Goal: Information Seeking & Learning: Learn about a topic

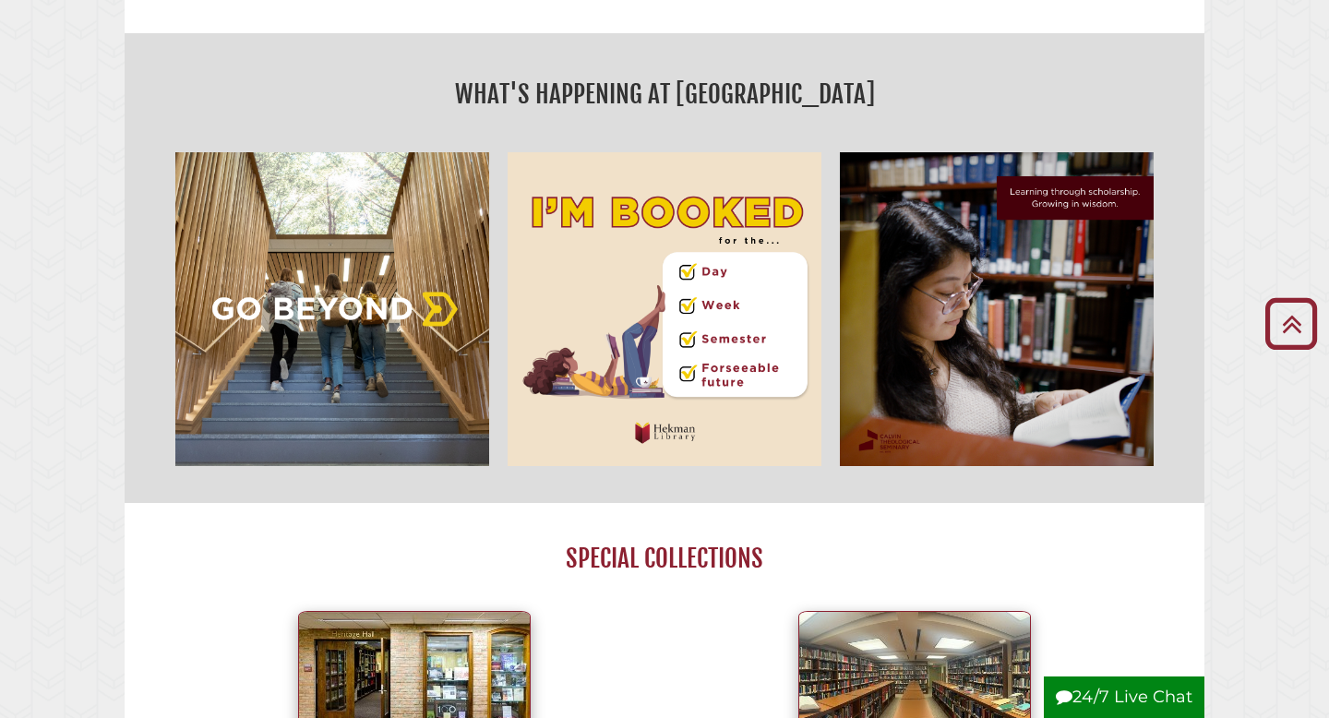
scroll to position [94, 0]
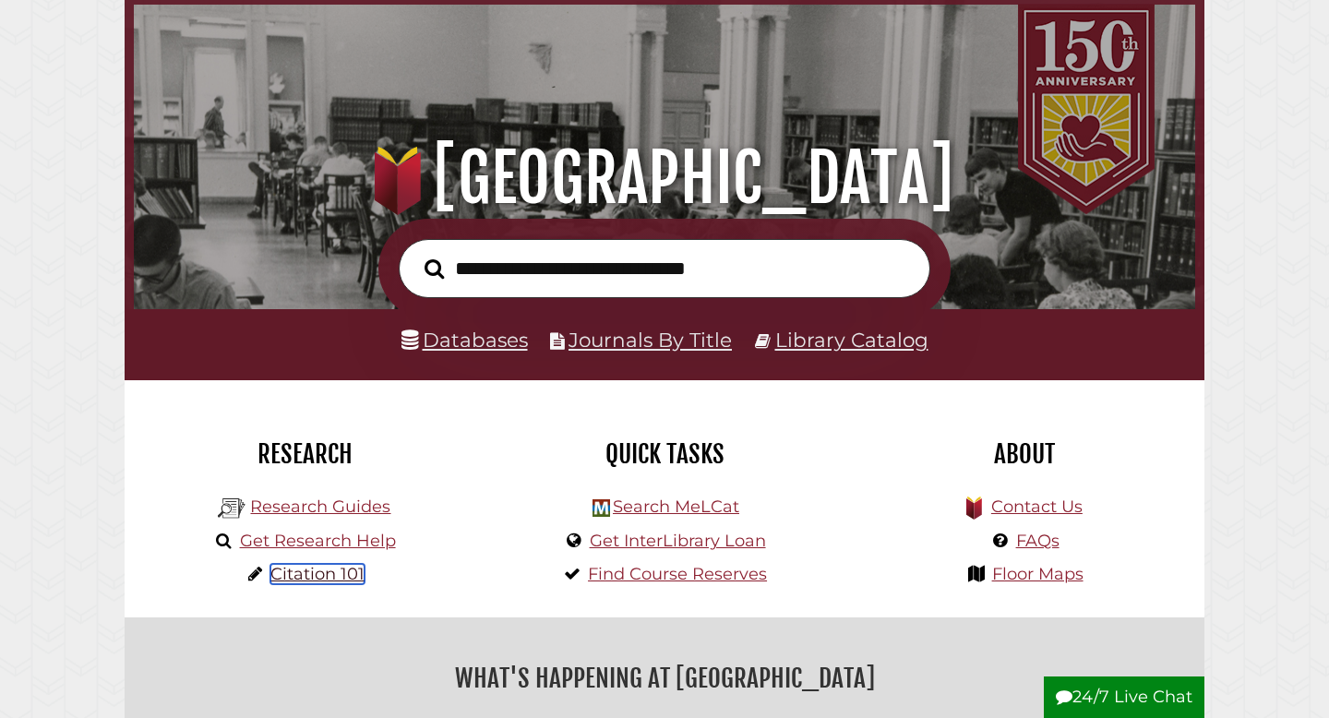
click at [338, 576] on link "Citation 101" at bounding box center [317, 574] width 94 height 20
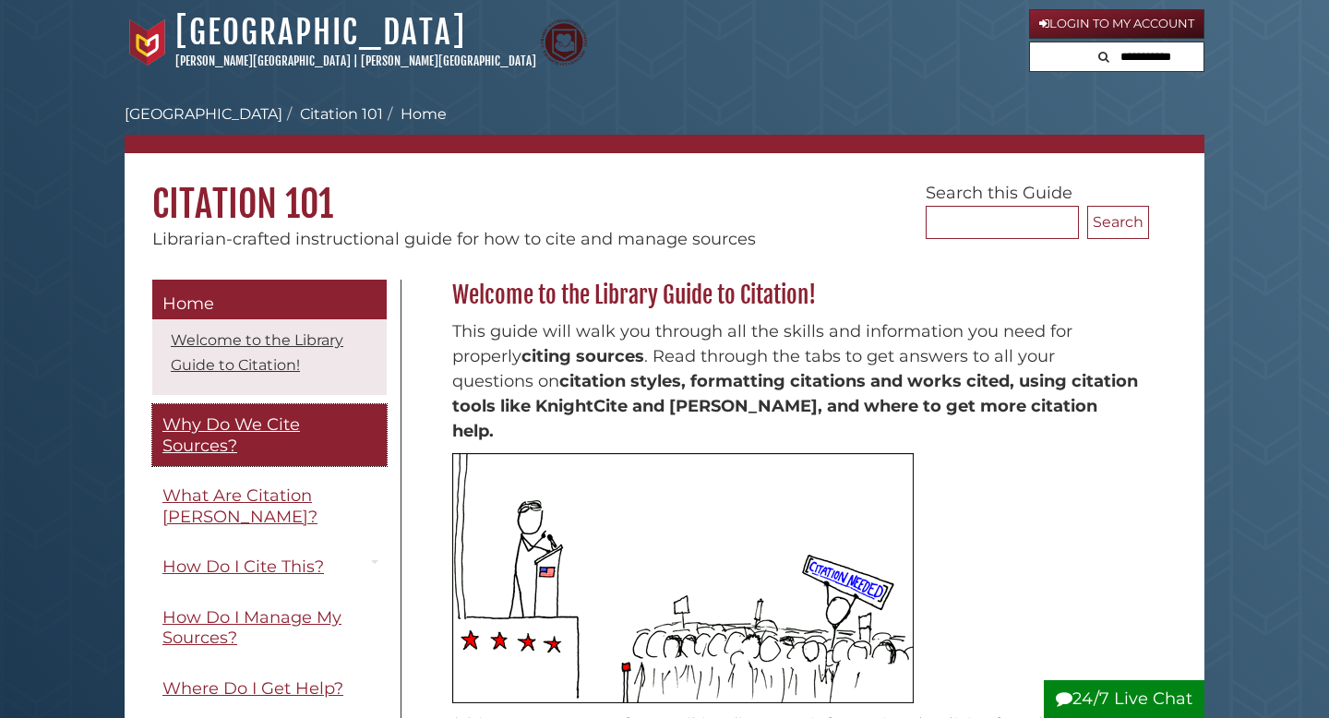
click at [273, 436] on link "Why Do We Cite Sources?" at bounding box center [269, 435] width 234 height 62
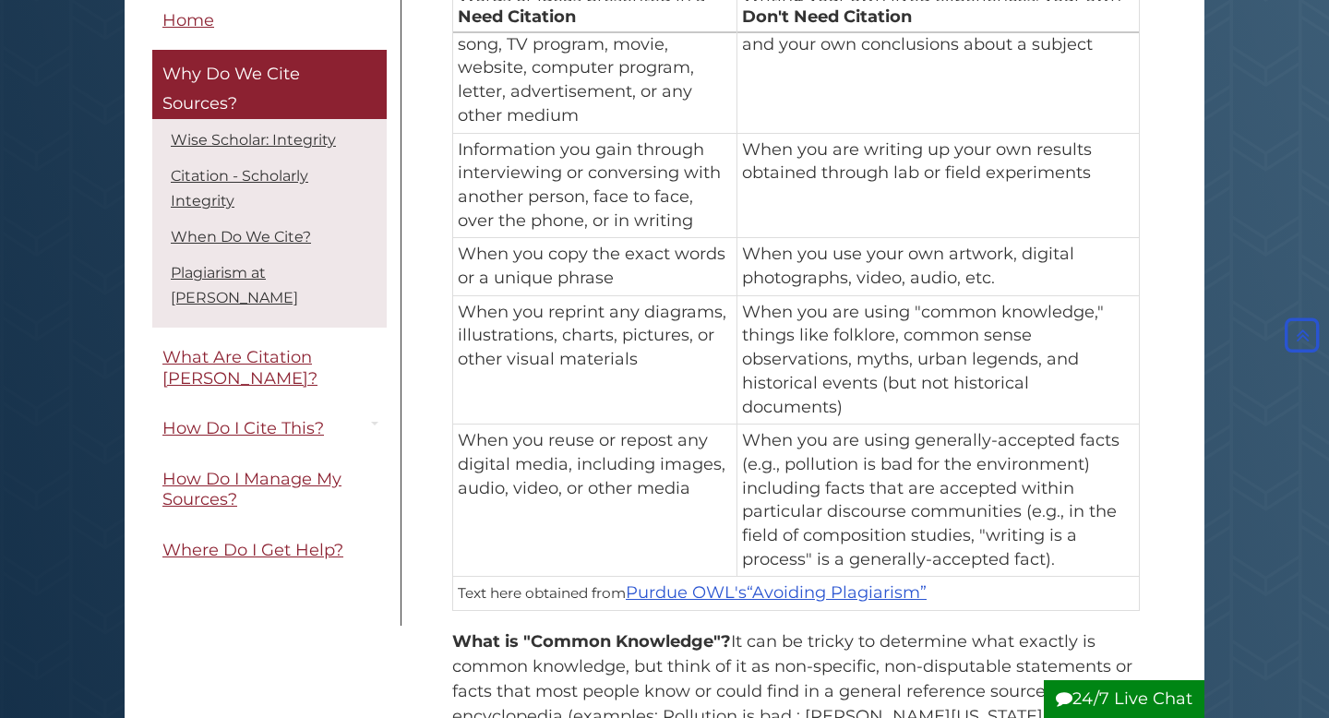
scroll to position [1400, 0]
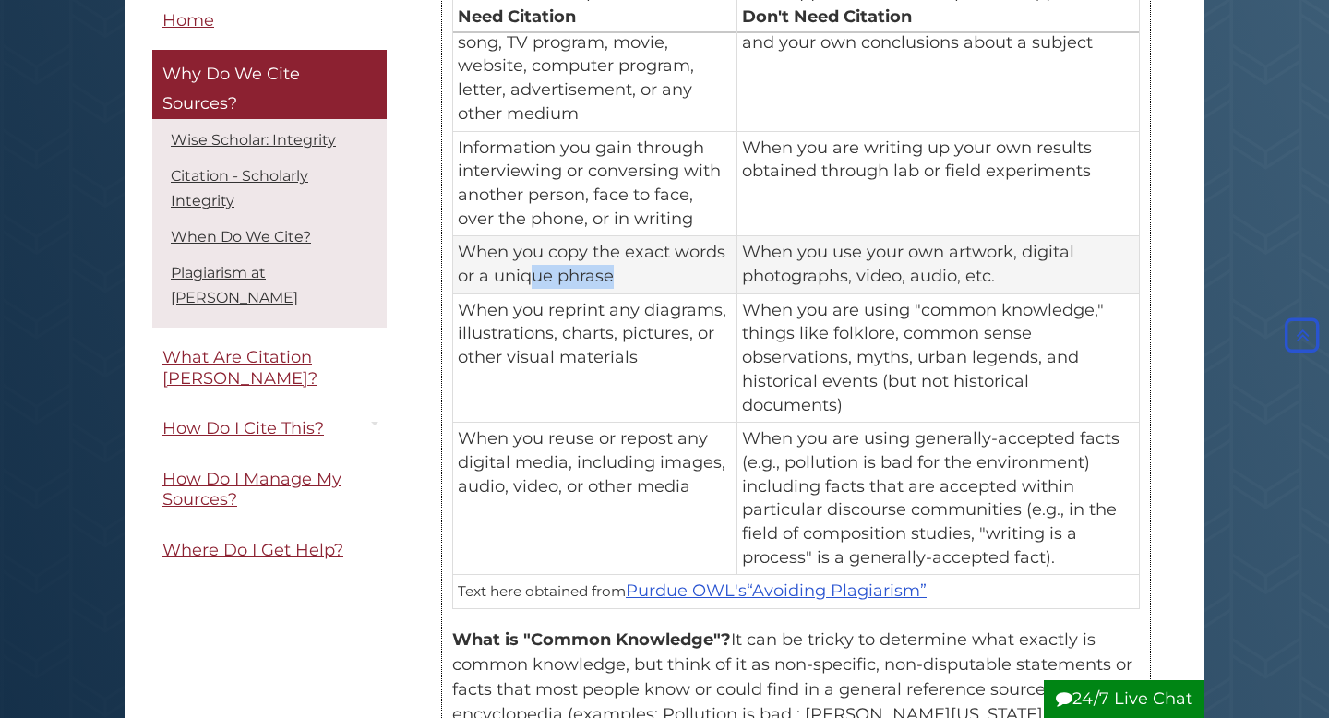
drag, startPoint x: 528, startPoint y: 275, endPoint x: 656, endPoint y: 279, distance: 128.3
click at [657, 277] on td "When you copy the exact words or a unique phrase" at bounding box center [595, 264] width 284 height 57
click at [656, 279] on td "When you copy the exact words or a unique phrase" at bounding box center [595, 264] width 284 height 57
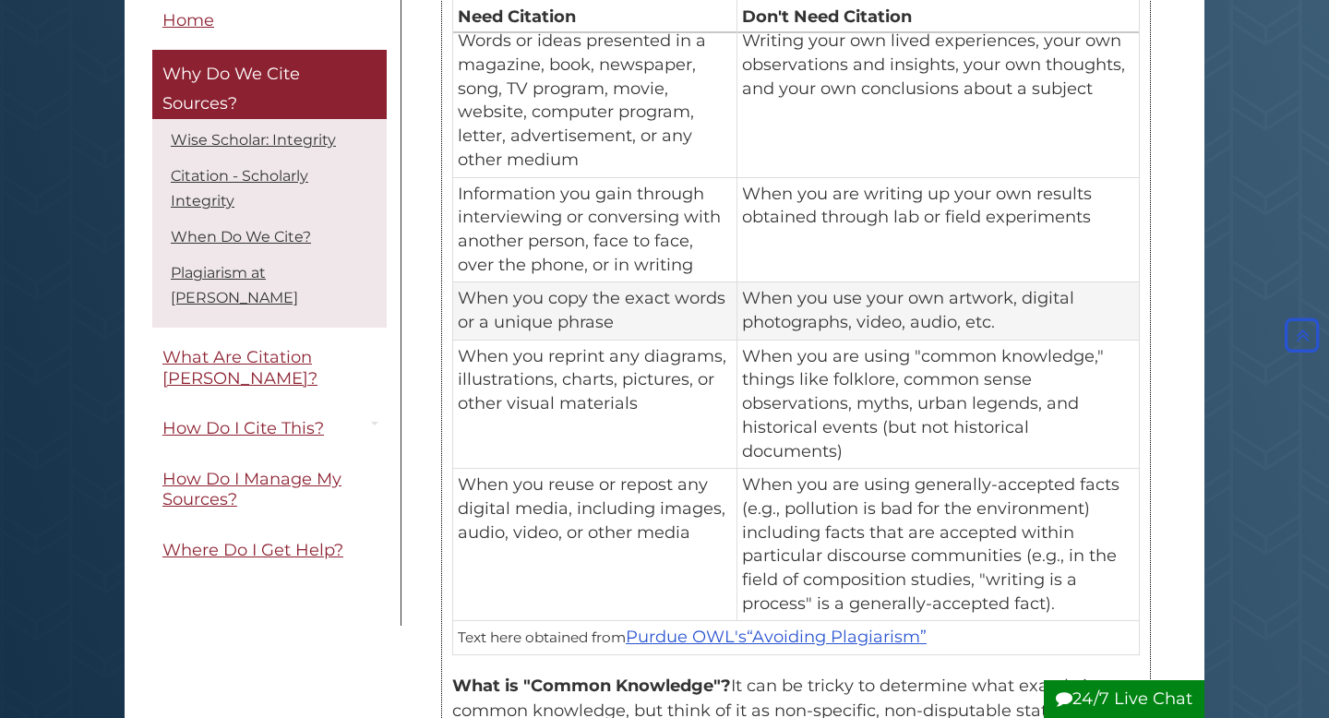
scroll to position [1353, 0]
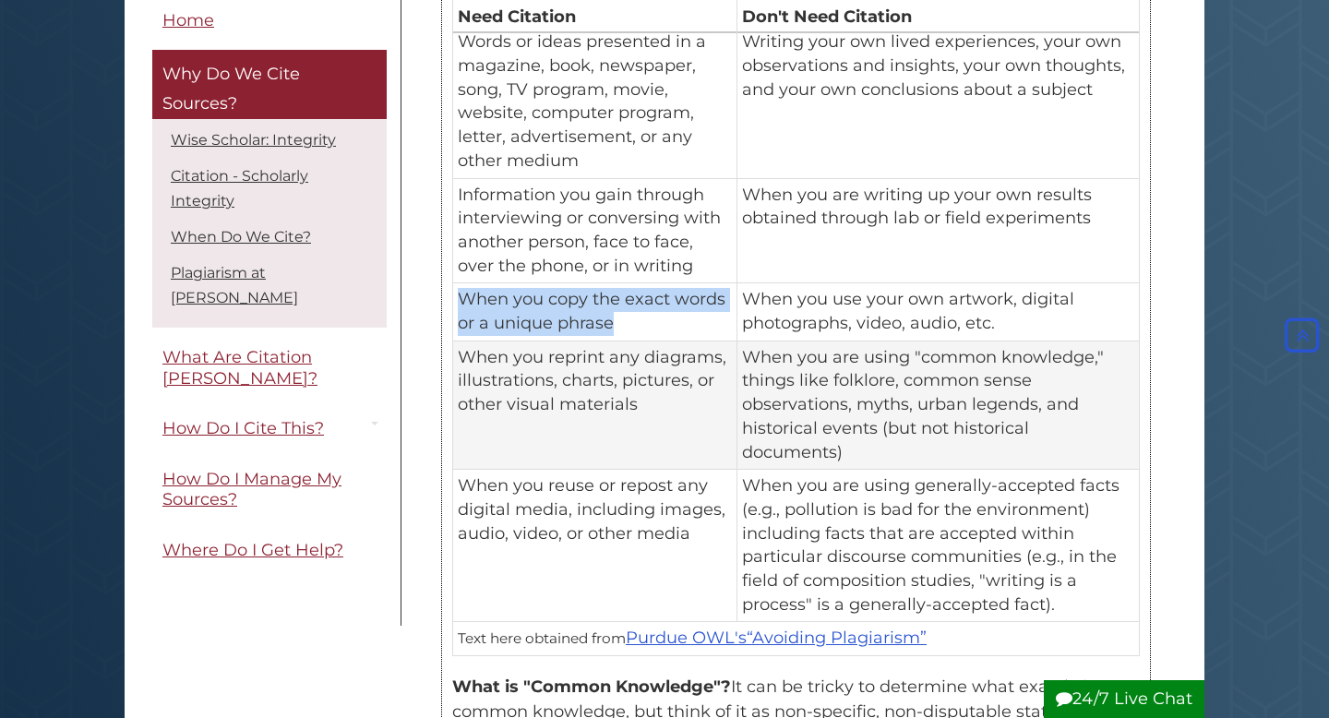
drag, startPoint x: 461, startPoint y: 296, endPoint x: 636, endPoint y: 345, distance: 181.2
click at [642, 339] on td "When you copy the exact words or a unique phrase" at bounding box center [595, 311] width 284 height 57
click at [636, 345] on td "When you reprint any diagrams, illustrations, charts, pictures, or other visual…" at bounding box center [595, 405] width 284 height 129
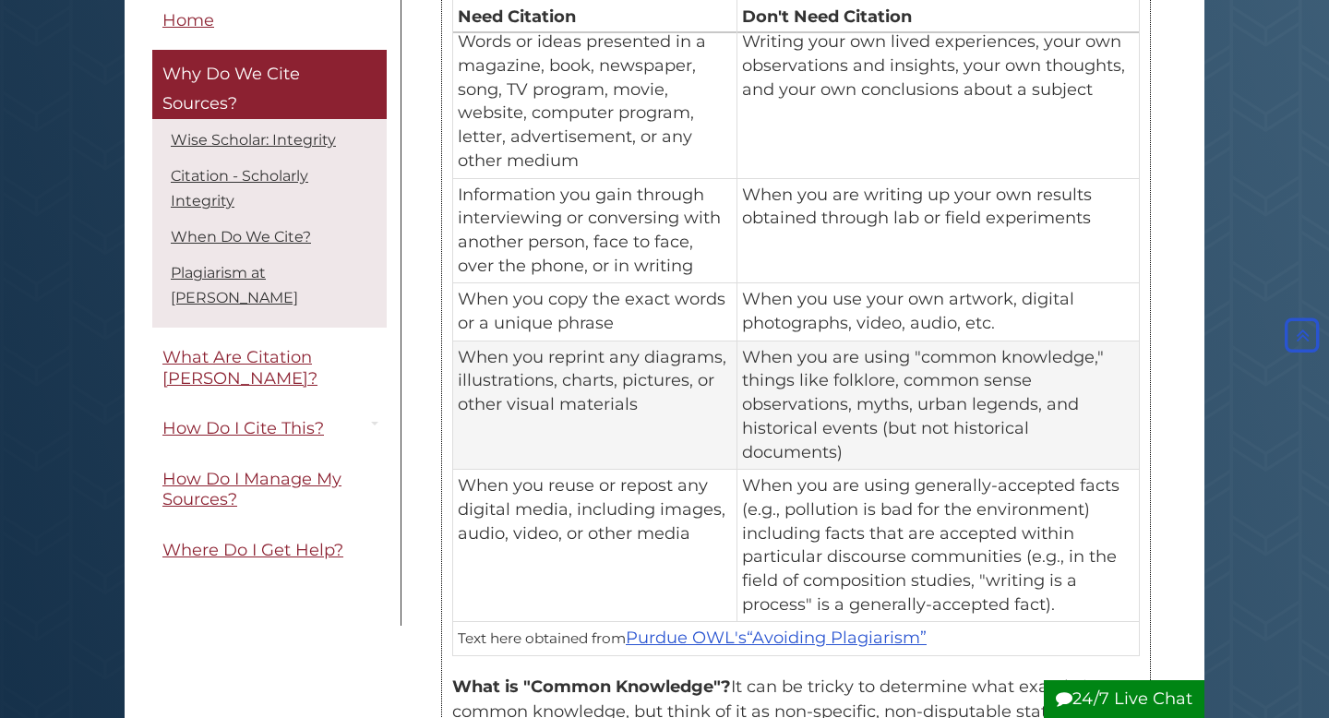
drag, startPoint x: 481, startPoint y: 358, endPoint x: 657, endPoint y: 425, distance: 188.7
click at [657, 425] on td "When you reprint any diagrams, illustrations, charts, pictures, or other visual…" at bounding box center [595, 405] width 284 height 129
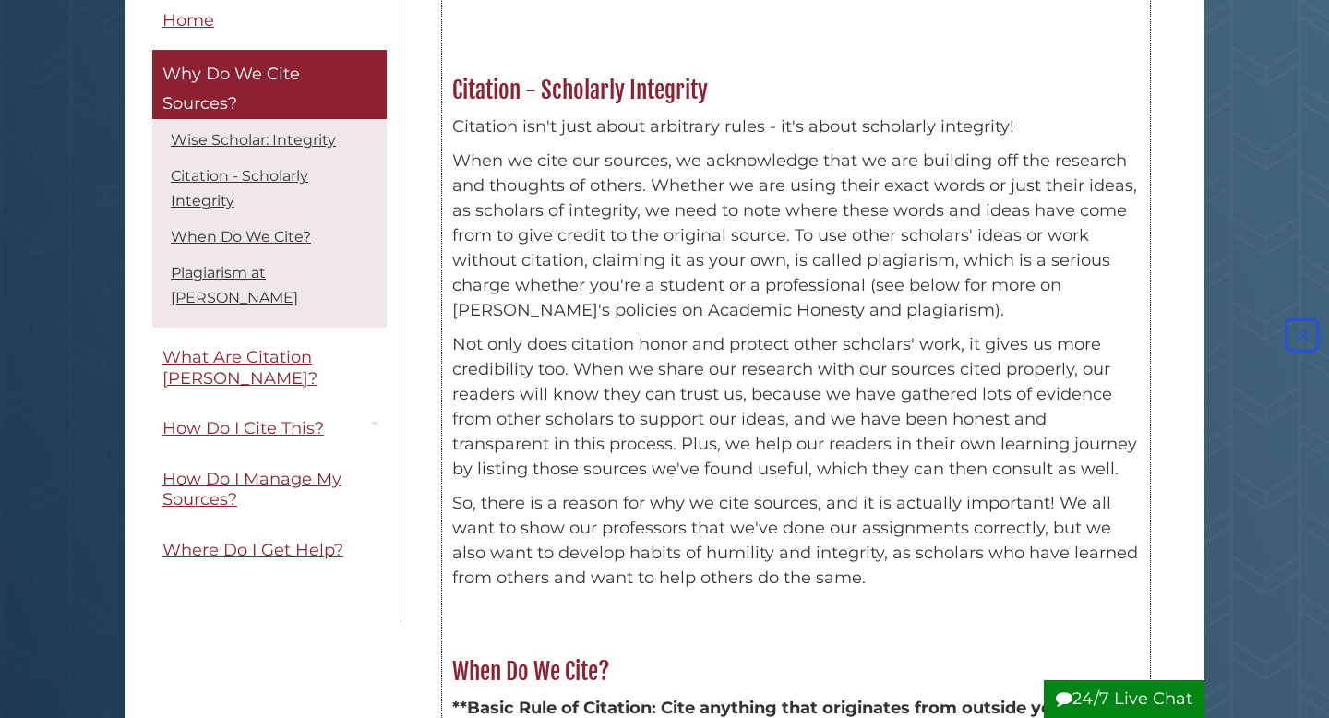
scroll to position [546, 0]
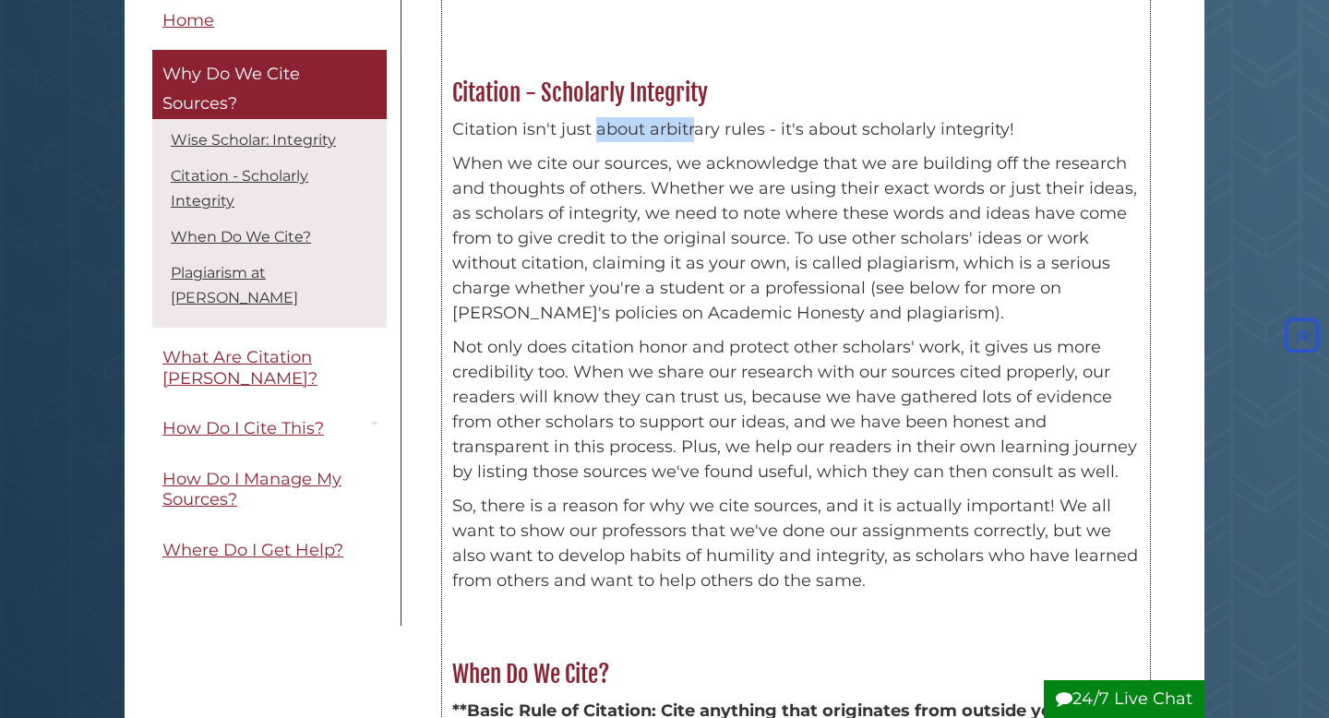
drag, startPoint x: 599, startPoint y: 125, endPoint x: 693, endPoint y: 129, distance: 94.3
click at [693, 129] on p "Citation isn't just about arbitrary rules - it's about scholarly integrity!" at bounding box center [796, 129] width 688 height 25
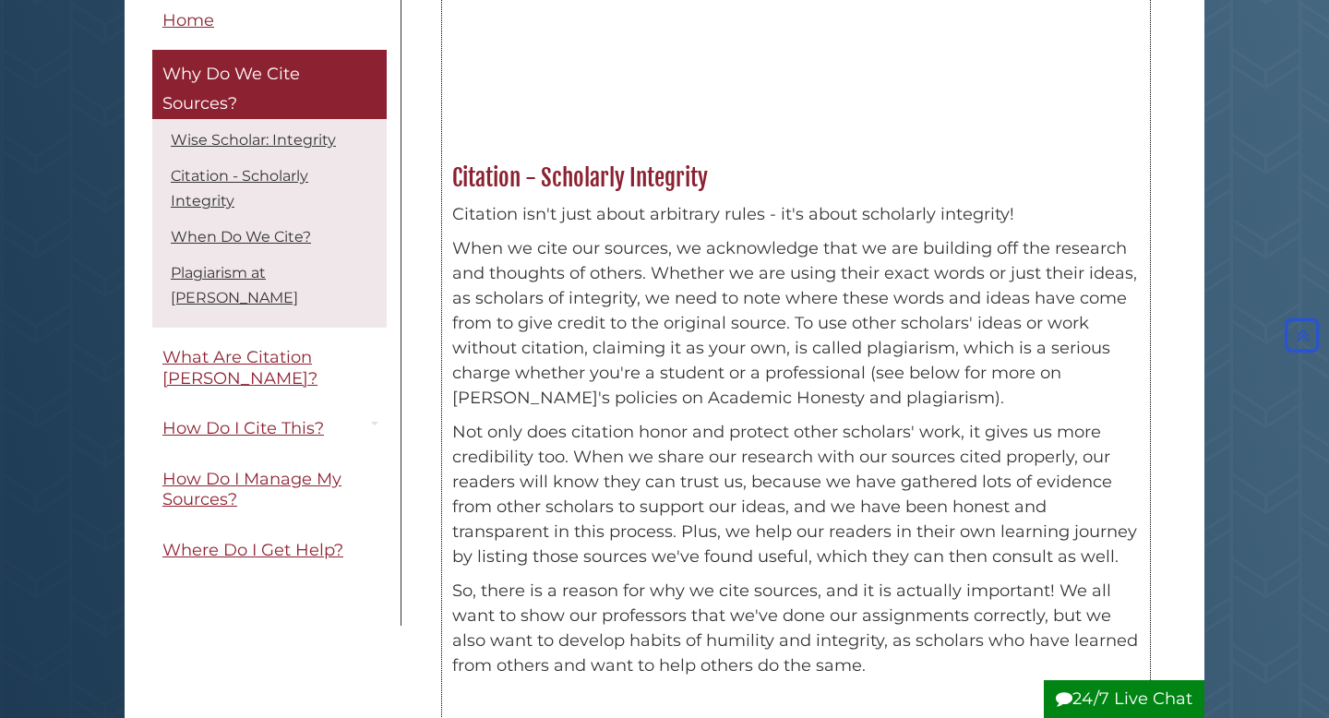
scroll to position [0, 0]
